Goal: Find specific page/section: Find specific page/section

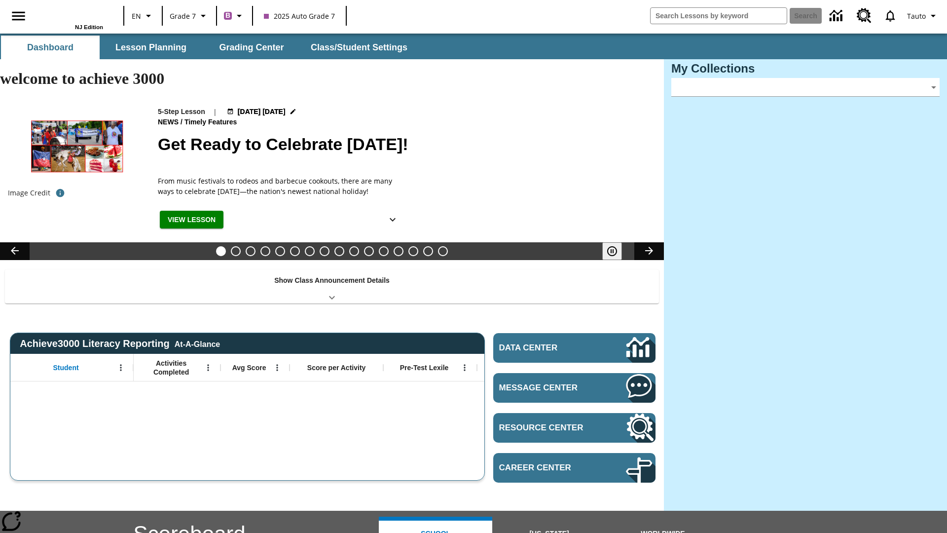
type input "-1"
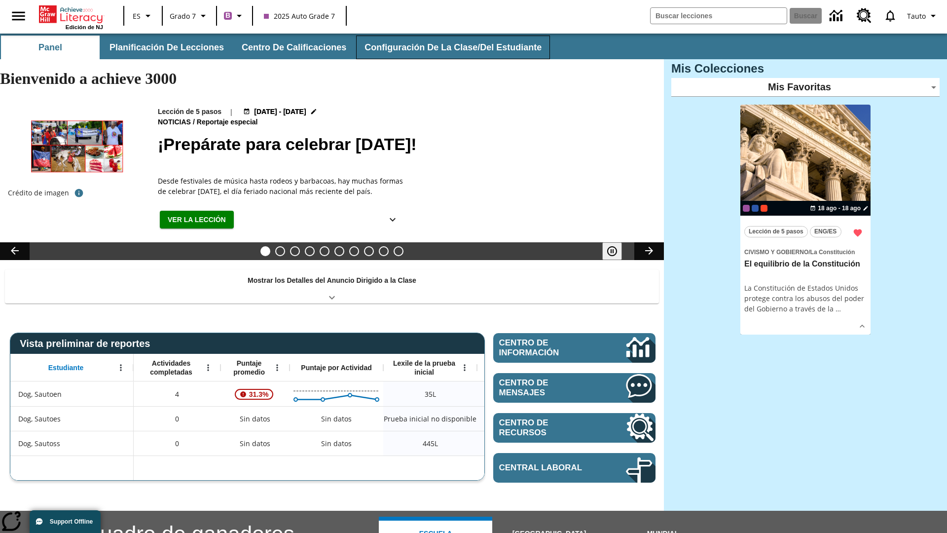
click at [446, 47] on button "Configuración de la clase/del estudiante" at bounding box center [453, 48] width 194 height 24
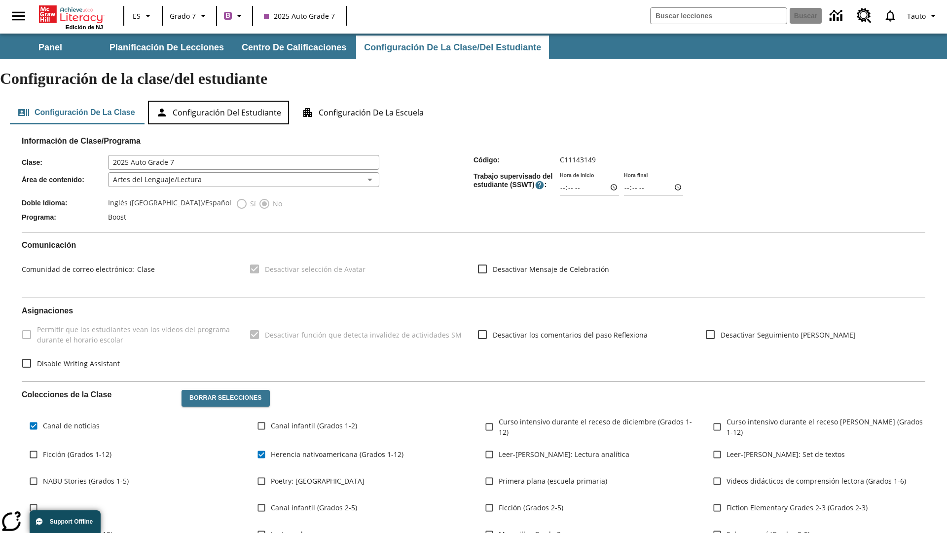
click at [220, 101] on button "Configuración del estudiante" at bounding box center [218, 113] width 141 height 24
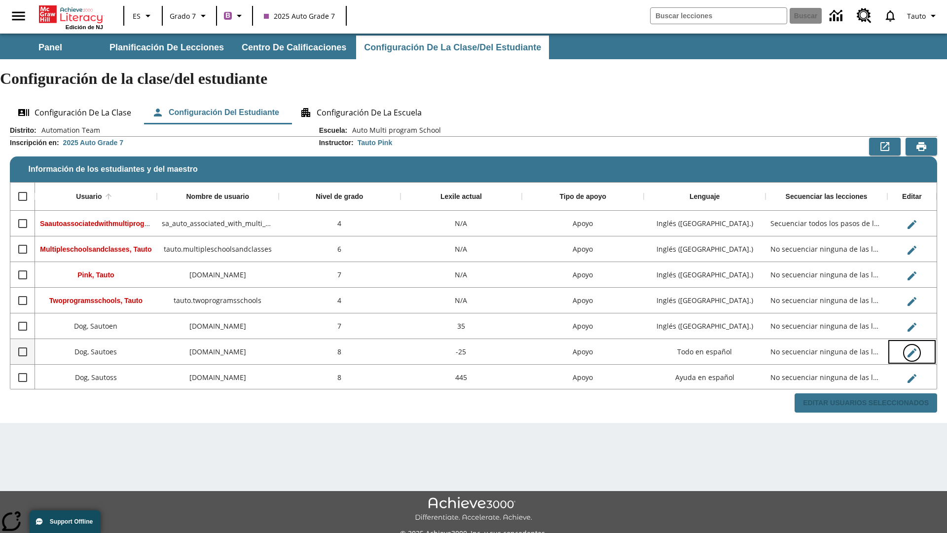
click at [912, 348] on icon "Editar Usuario" at bounding box center [912, 352] width 9 height 9
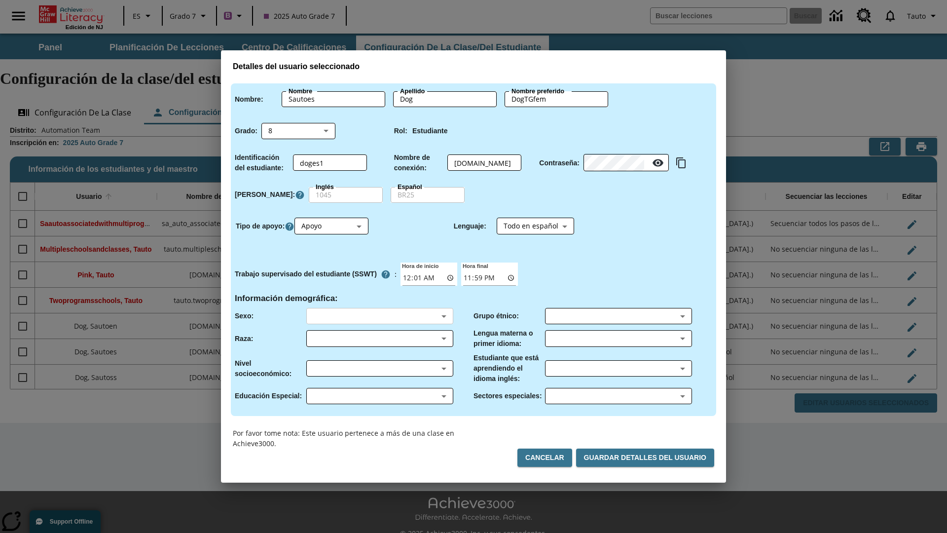
click at [379, 316] on body "Saltar al contenido principal Edición de NJ ES Grado 7 B 2025 Auto Grade 7 Busc…" at bounding box center [473, 294] width 947 height 521
